Goal: Task Accomplishment & Management: Use online tool/utility

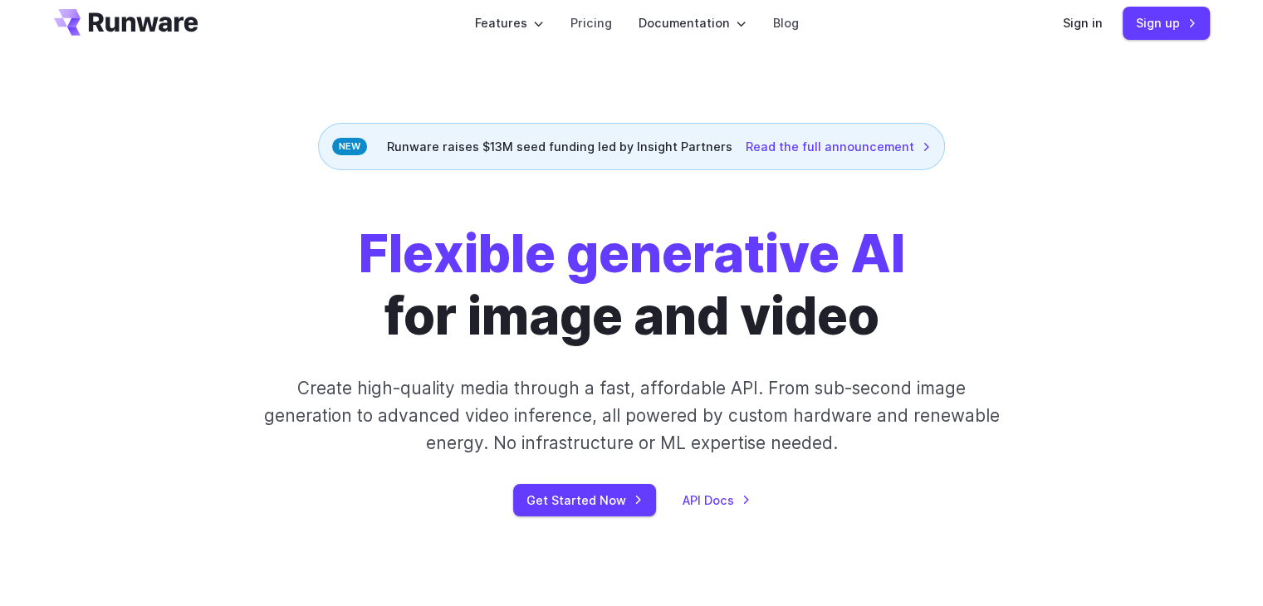
scroll to position [36, 0]
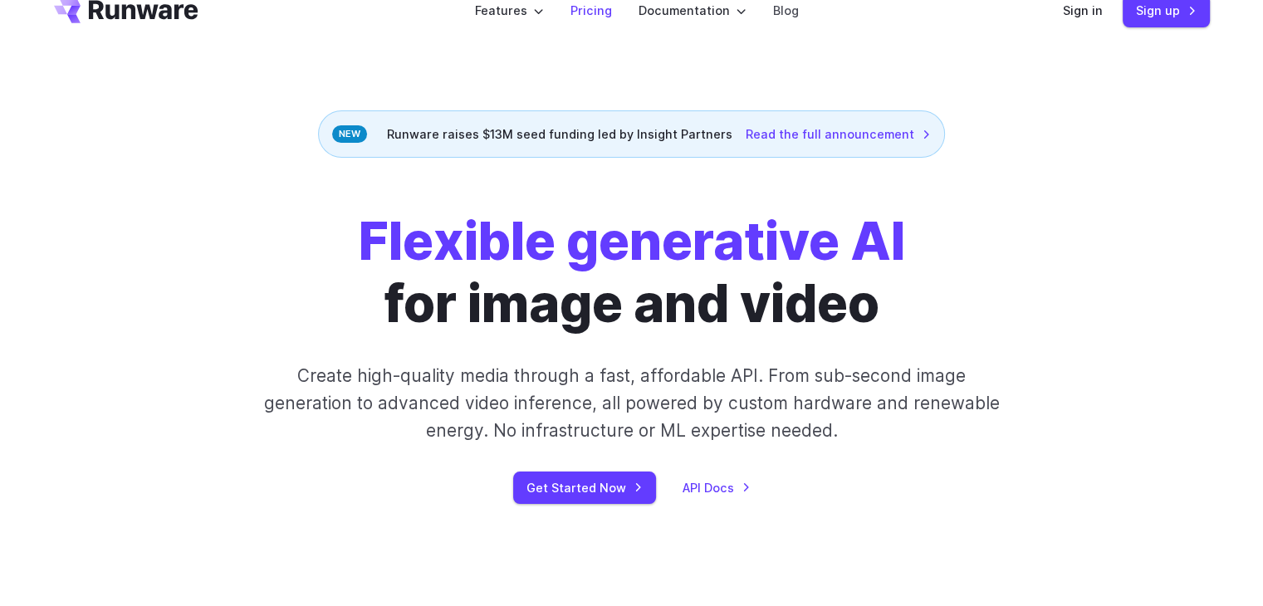
click at [590, 14] on link "Pricing" at bounding box center [591, 10] width 42 height 19
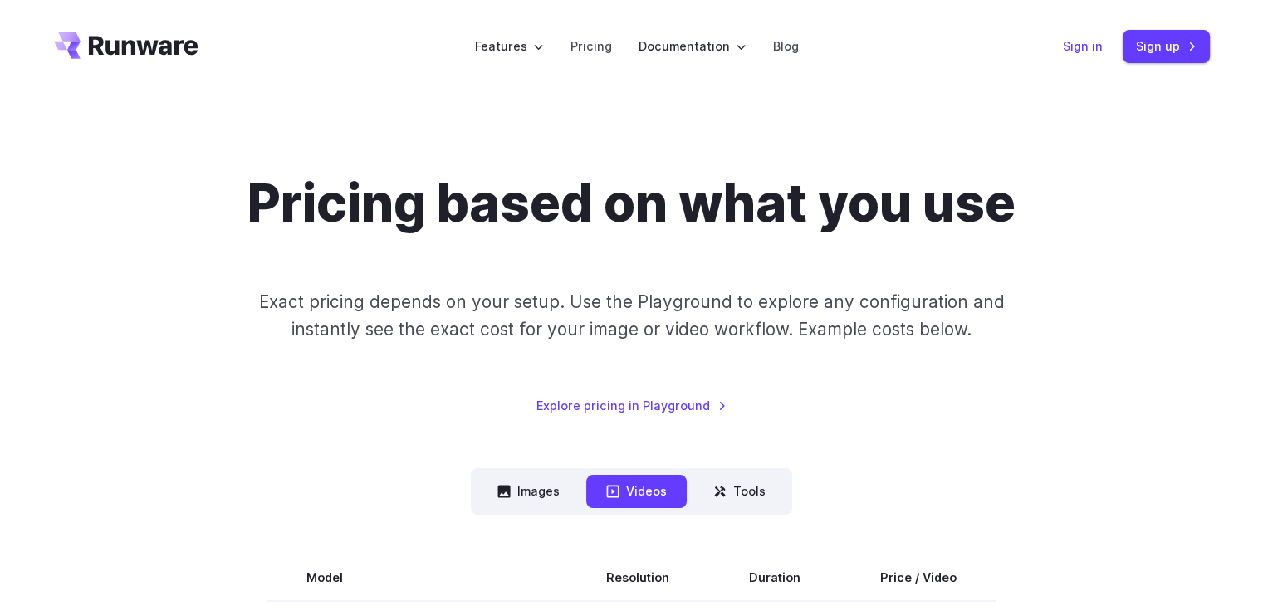
click at [1079, 49] on link "Sign in" at bounding box center [1082, 46] width 40 height 19
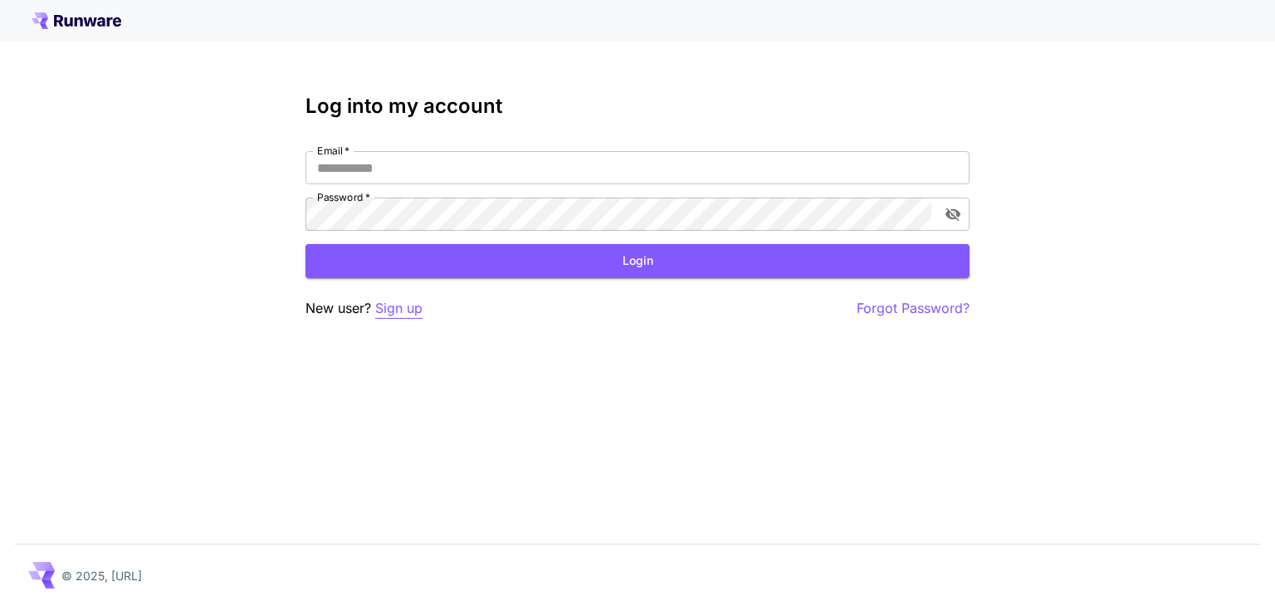
click at [385, 306] on p "Sign up" at bounding box center [398, 308] width 47 height 21
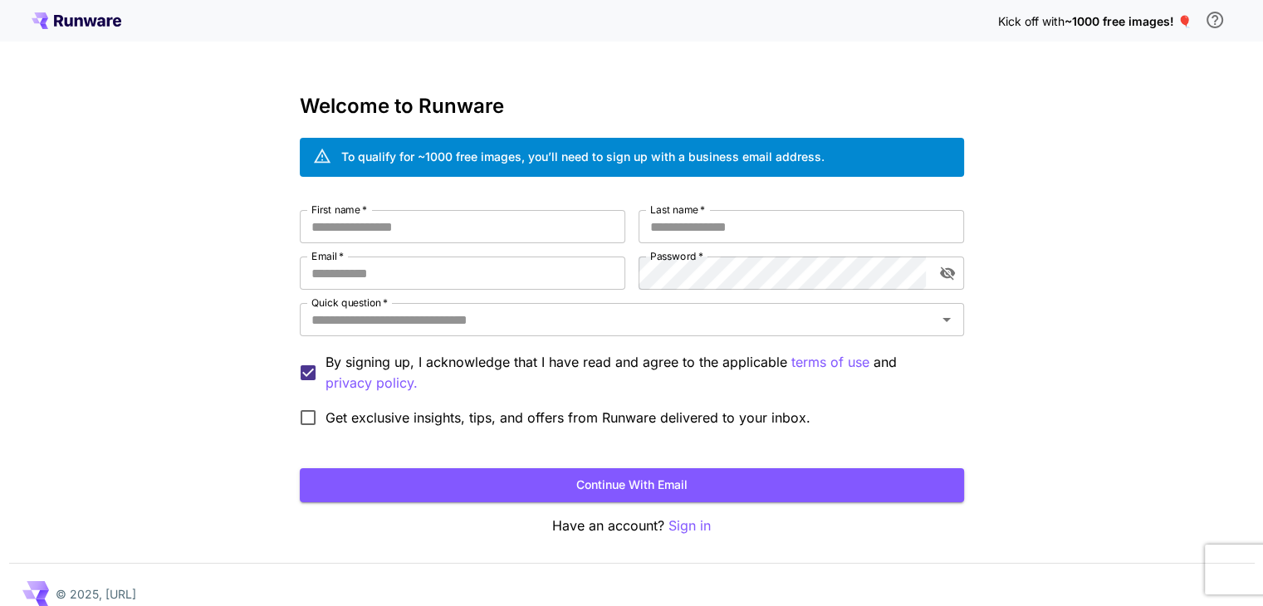
scroll to position [18, 0]
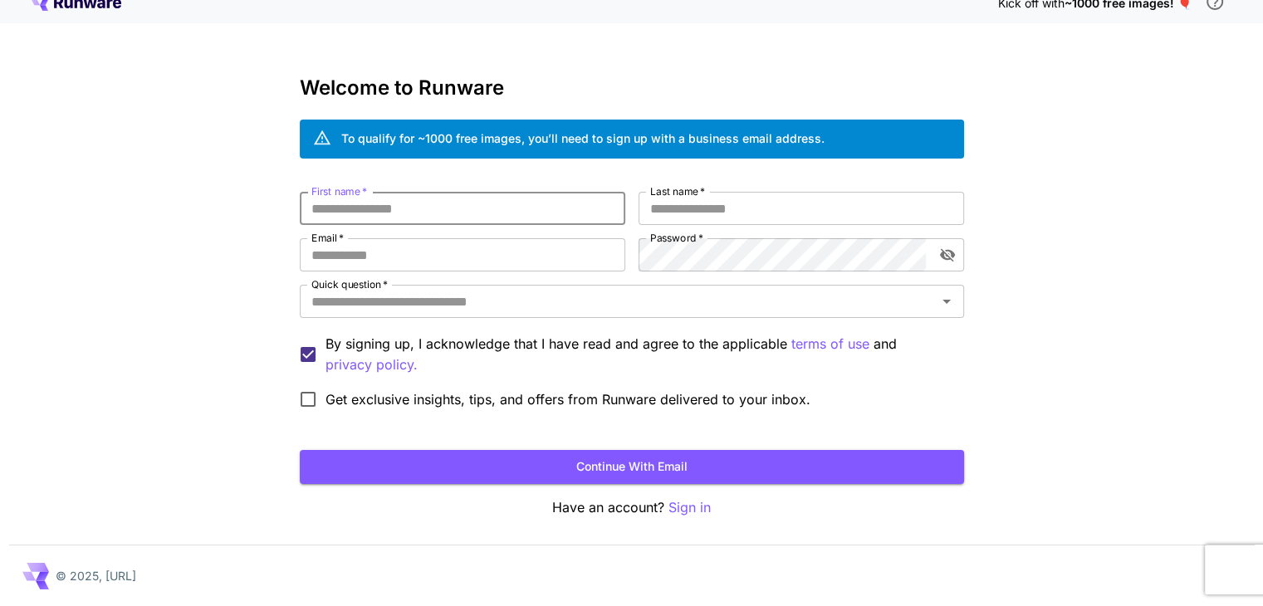
click at [467, 192] on input "First name   *" at bounding box center [462, 208] width 325 height 33
click at [458, 211] on input "First name   *" at bounding box center [462, 208] width 325 height 33
type input "********"
type input "**********"
click at [401, 253] on input "Email   *" at bounding box center [462, 254] width 325 height 33
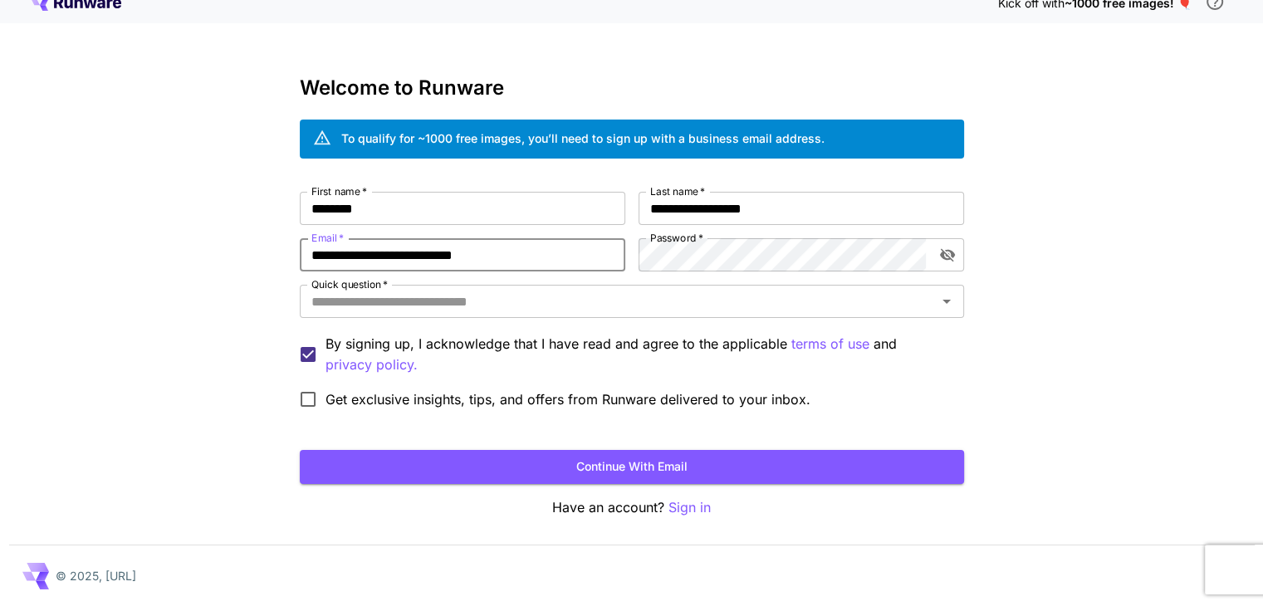
type input "**********"
drag, startPoint x: 401, startPoint y: 253, endPoint x: 481, endPoint y: 257, distance: 80.6
click at [481, 257] on input "**********" at bounding box center [462, 254] width 325 height 33
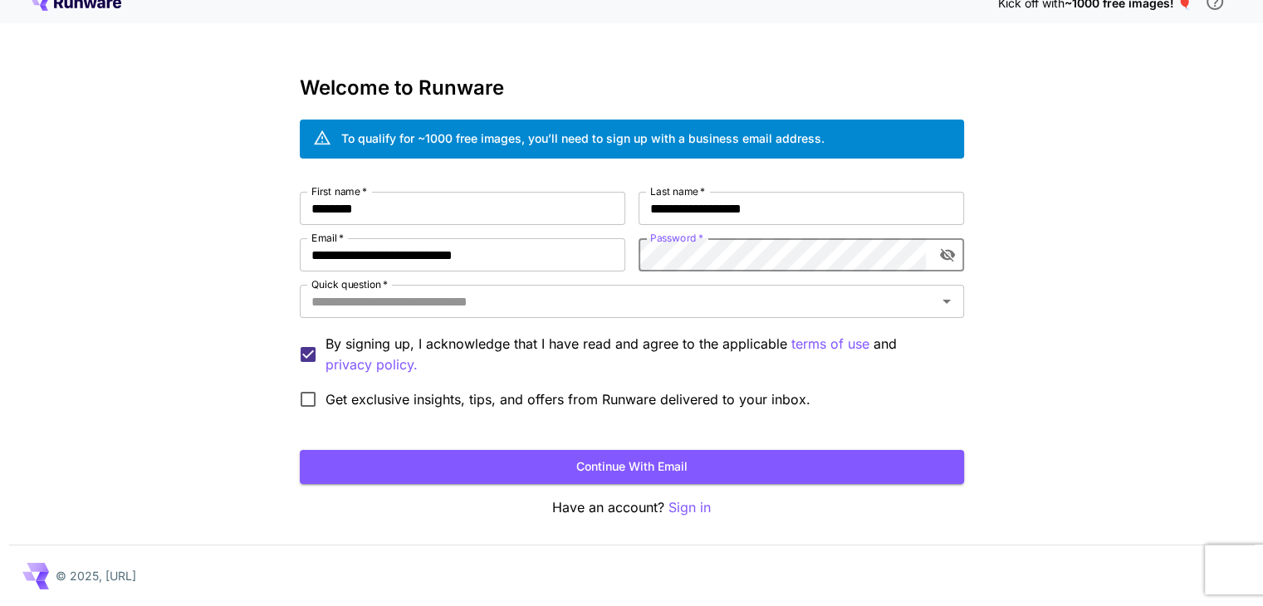
click at [951, 256] on icon "toggle password visibility" at bounding box center [946, 255] width 15 height 13
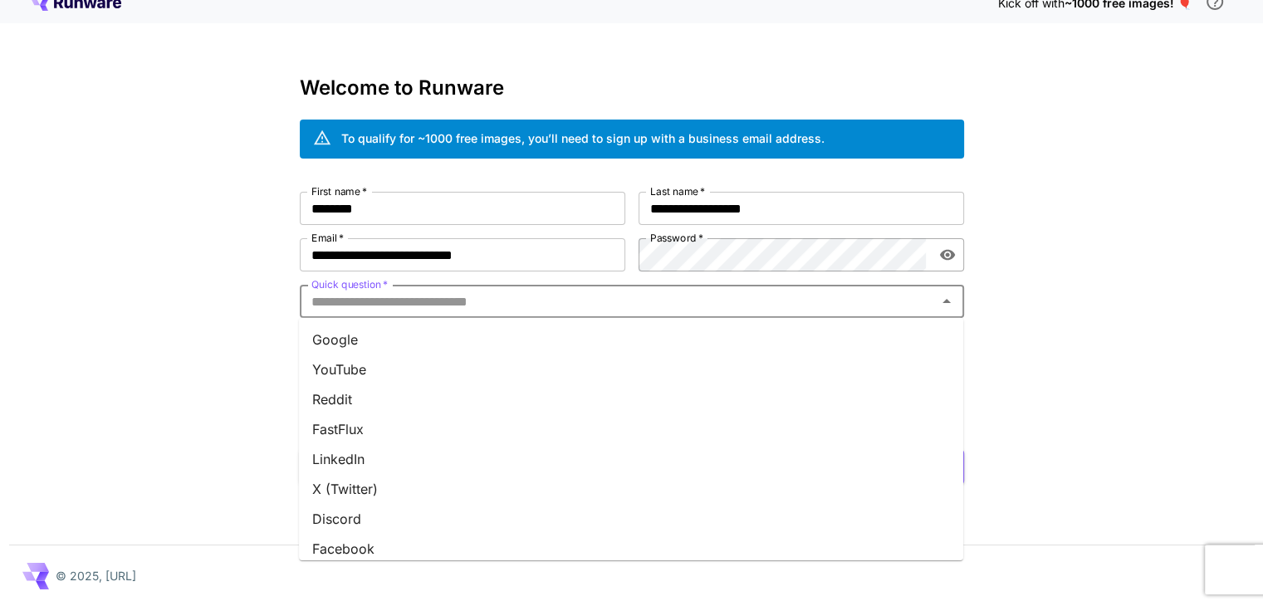
click at [593, 306] on input "Quick question   *" at bounding box center [618, 301] width 627 height 23
click at [531, 333] on li "Google" at bounding box center [631, 340] width 664 height 30
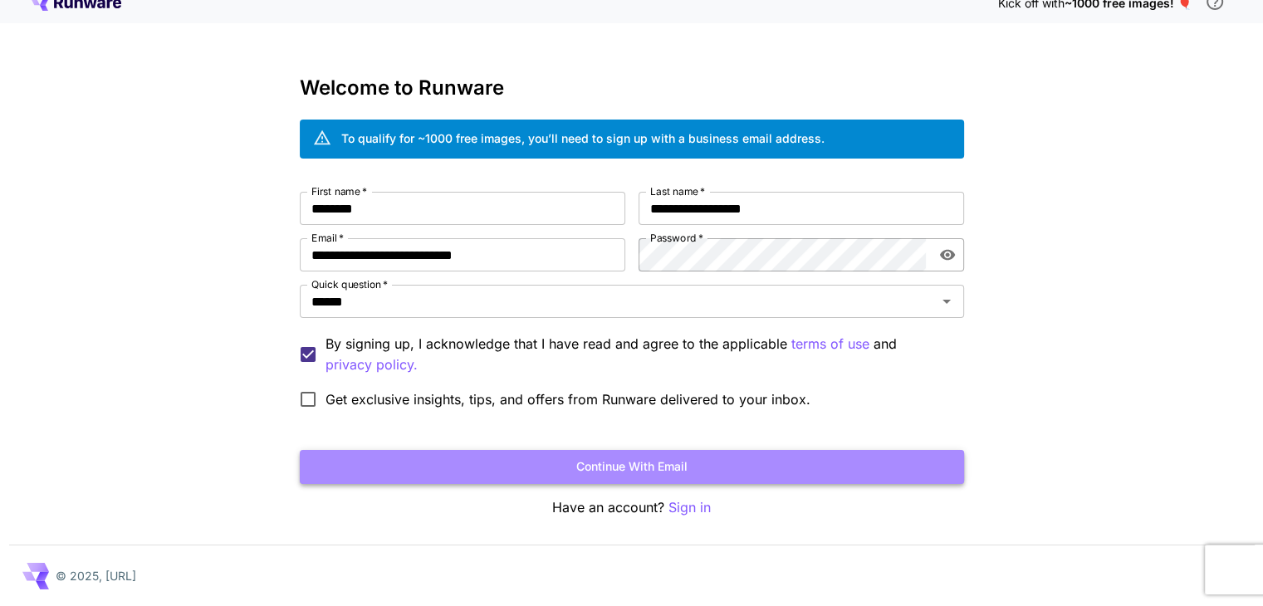
click at [505, 462] on button "Continue with email" at bounding box center [632, 467] width 664 height 34
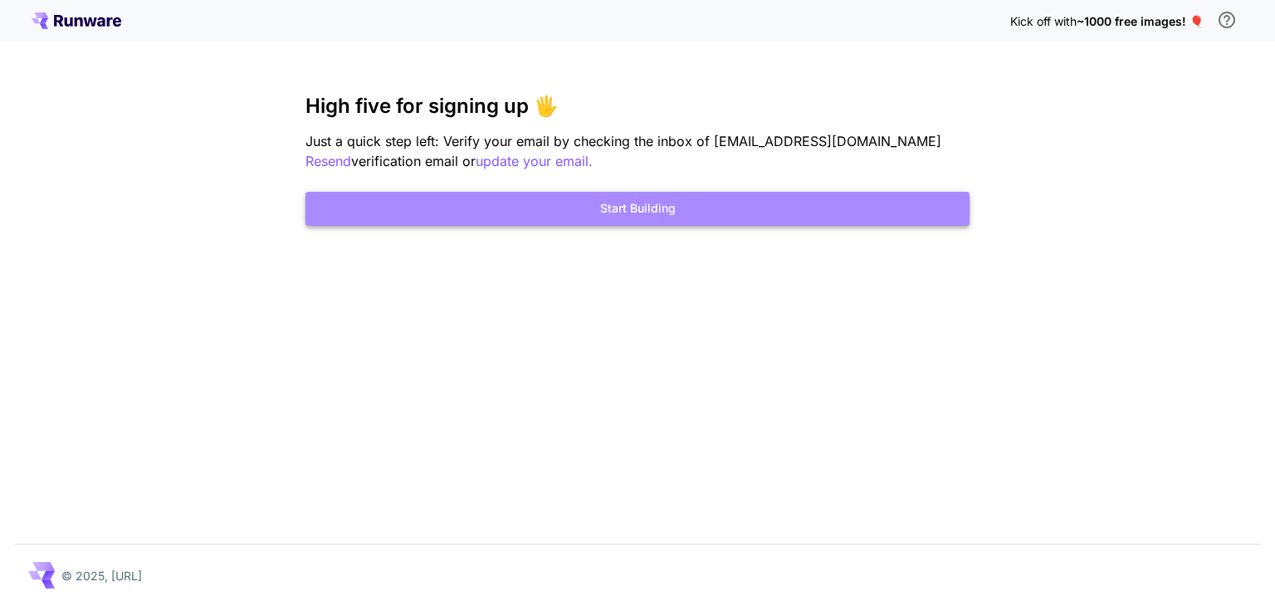
click at [719, 200] on button "Start Building" at bounding box center [637, 209] width 664 height 34
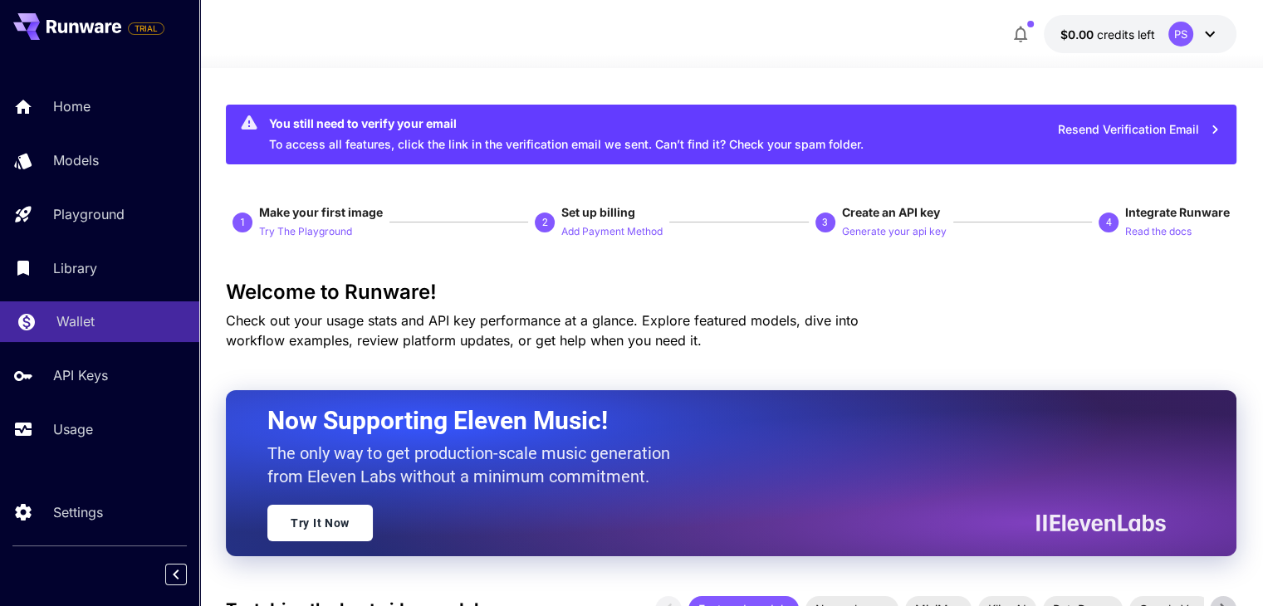
click at [82, 319] on p "Wallet" at bounding box center [75, 321] width 38 height 20
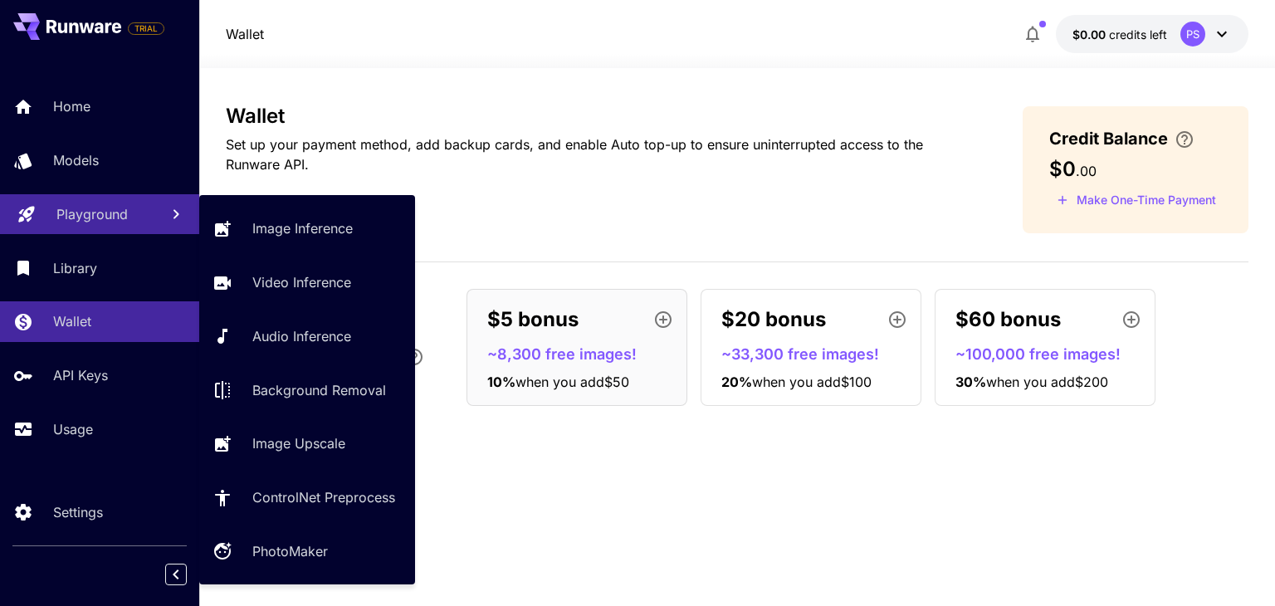
click at [113, 213] on p "Playground" at bounding box center [91, 214] width 71 height 20
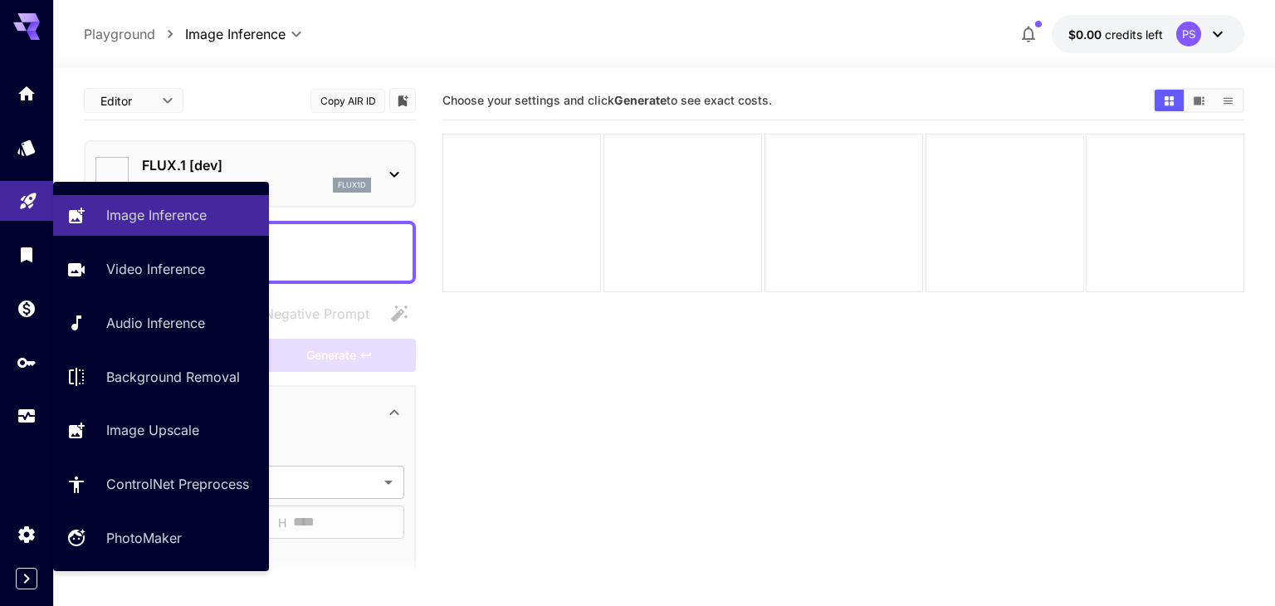
type input "**********"
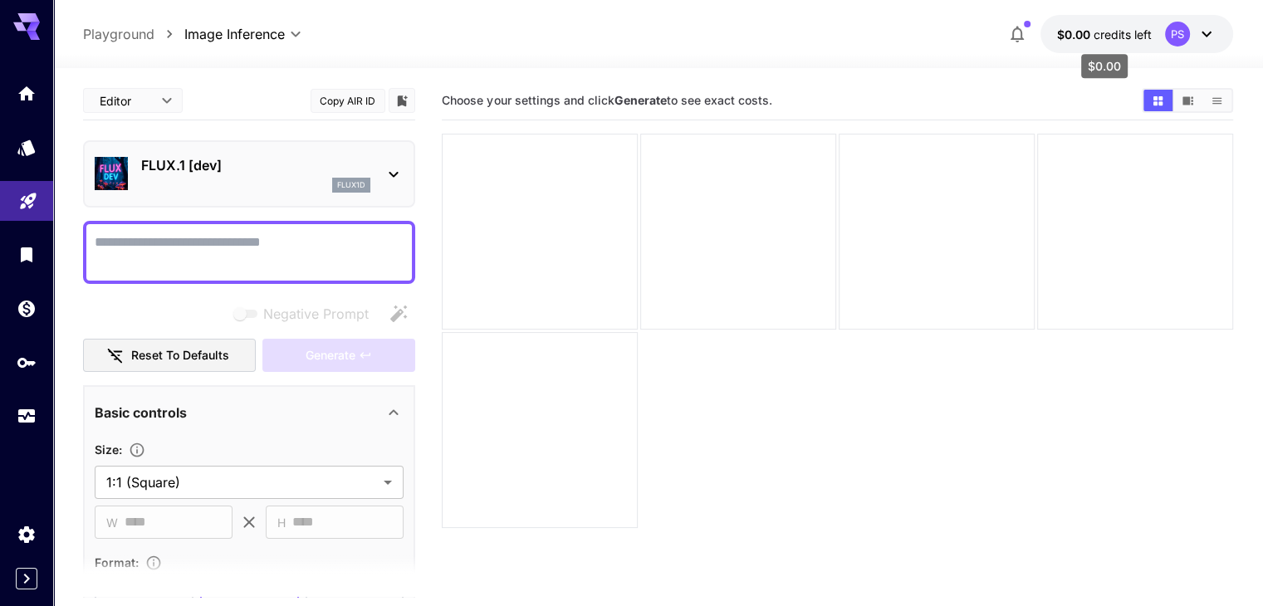
click at [1115, 27] on span "credits left" at bounding box center [1122, 34] width 58 height 14
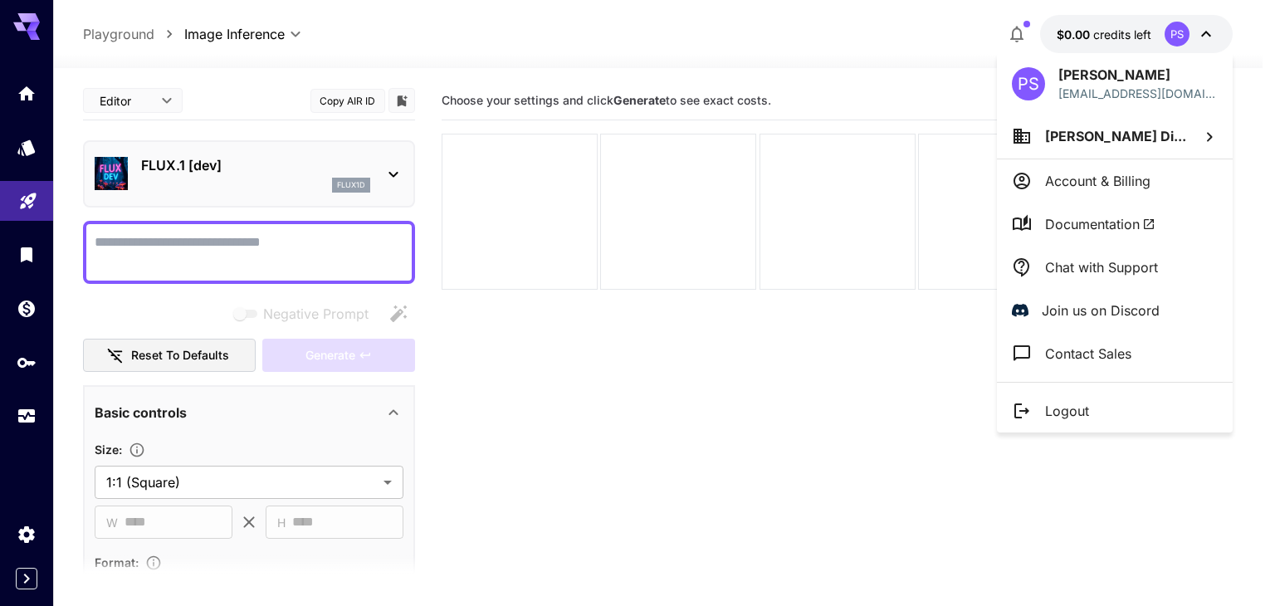
click at [887, 60] on div at bounding box center [637, 303] width 1275 height 606
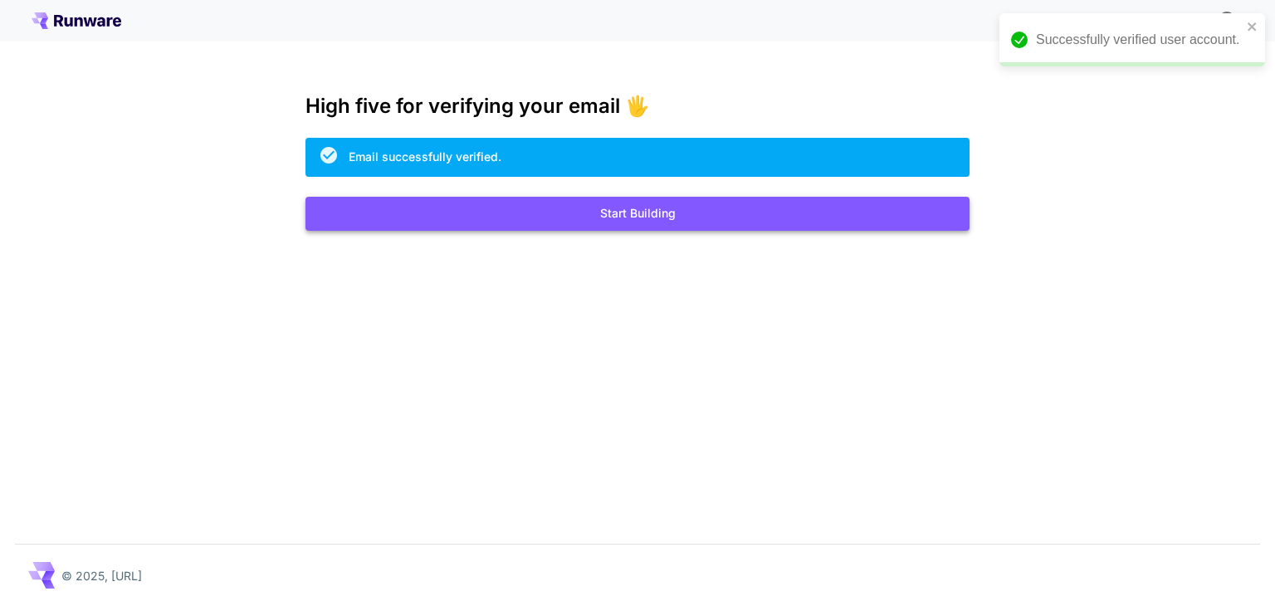
click at [638, 217] on button "Start Building" at bounding box center [637, 214] width 664 height 34
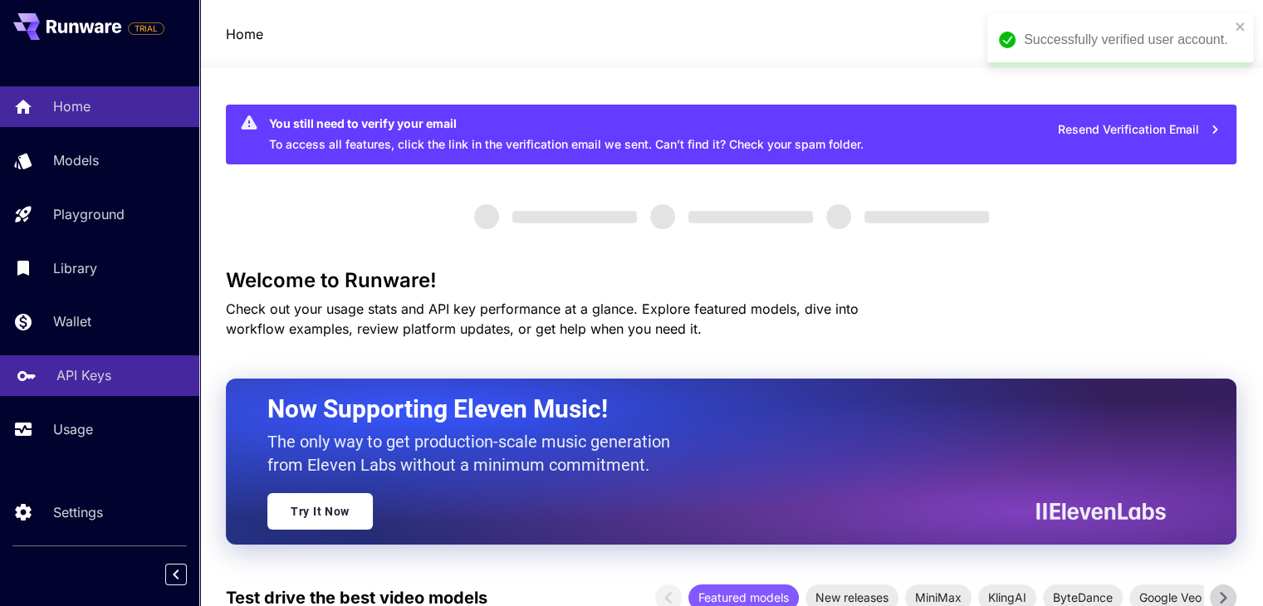
click at [116, 385] on div "API Keys" at bounding box center [120, 375] width 129 height 20
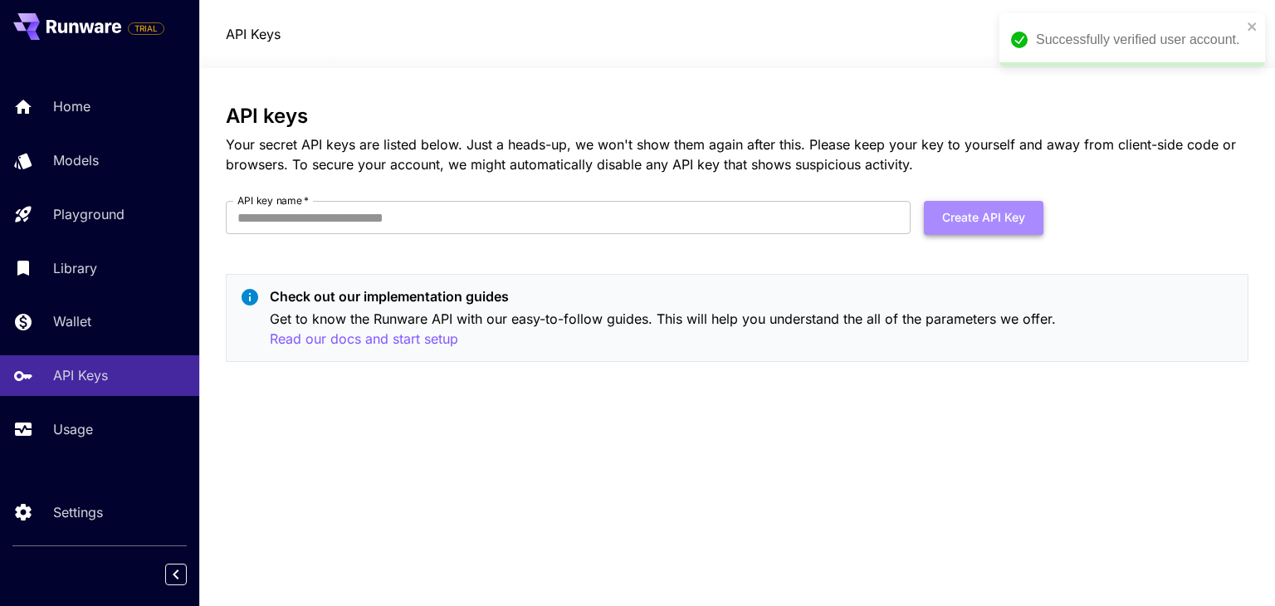
click at [979, 217] on button "Create API Key" at bounding box center [984, 218] width 120 height 34
click at [721, 217] on input "API key name   *" at bounding box center [568, 217] width 685 height 33
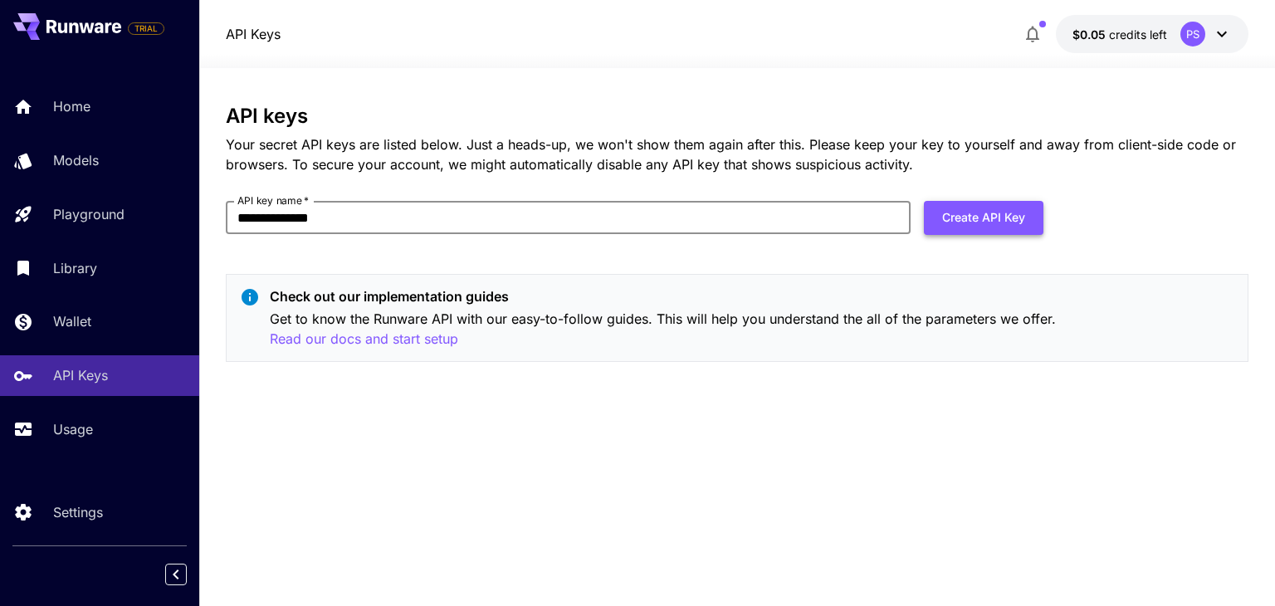
type input "**********"
click at [958, 212] on button "Create API Key" at bounding box center [984, 218] width 120 height 34
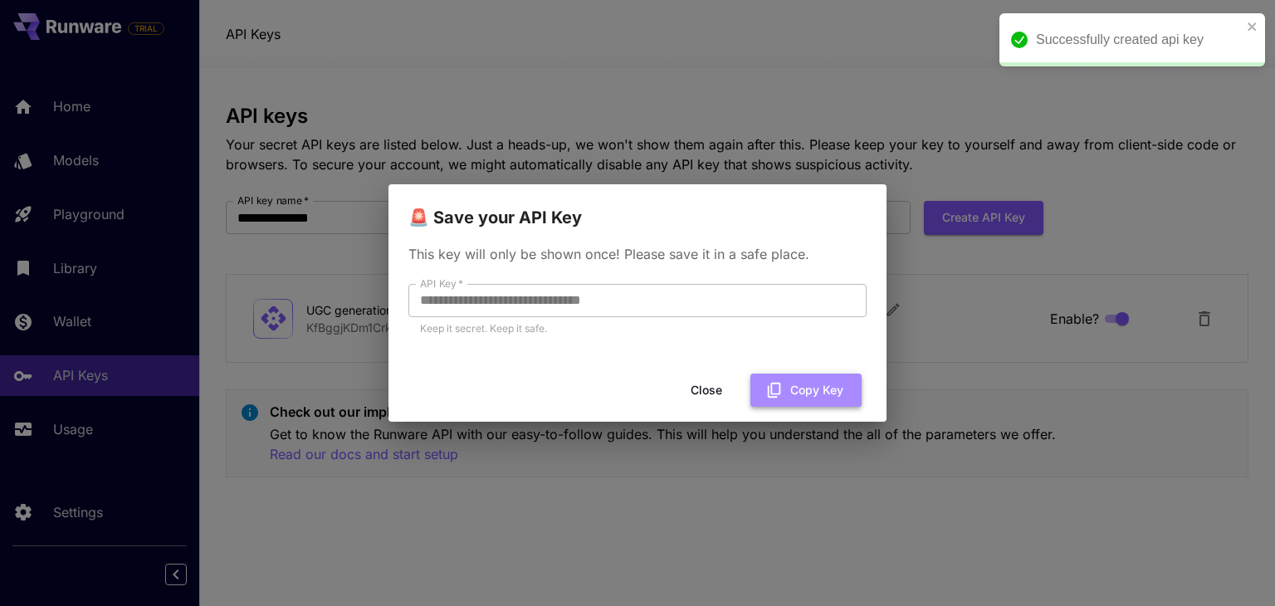
click at [811, 405] on button "Copy Key" at bounding box center [805, 391] width 111 height 34
click at [719, 390] on button "Close" at bounding box center [706, 391] width 75 height 34
